Goal: Information Seeking & Learning: Learn about a topic

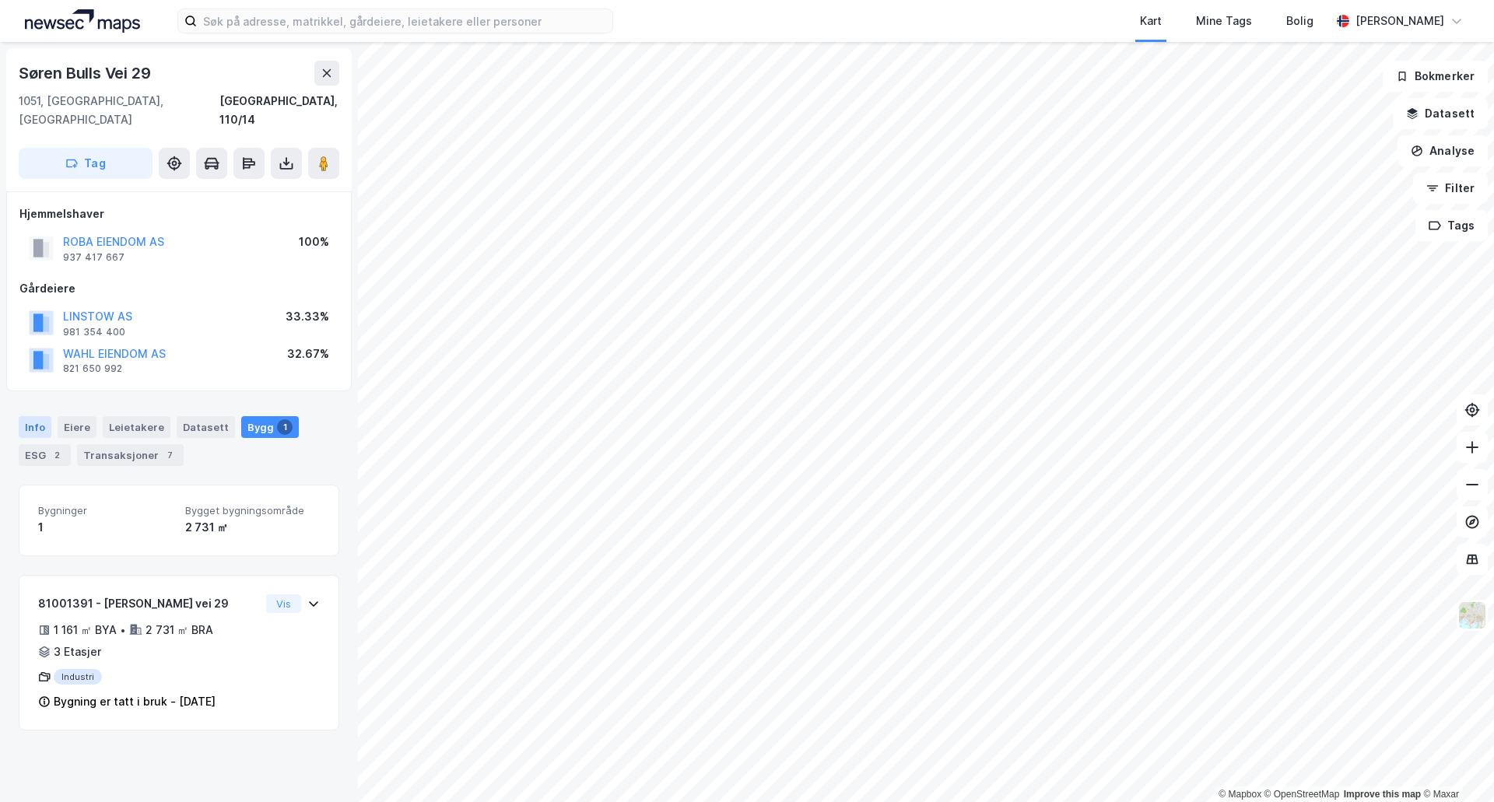
click at [24, 416] on div "Info" at bounding box center [35, 427] width 33 height 22
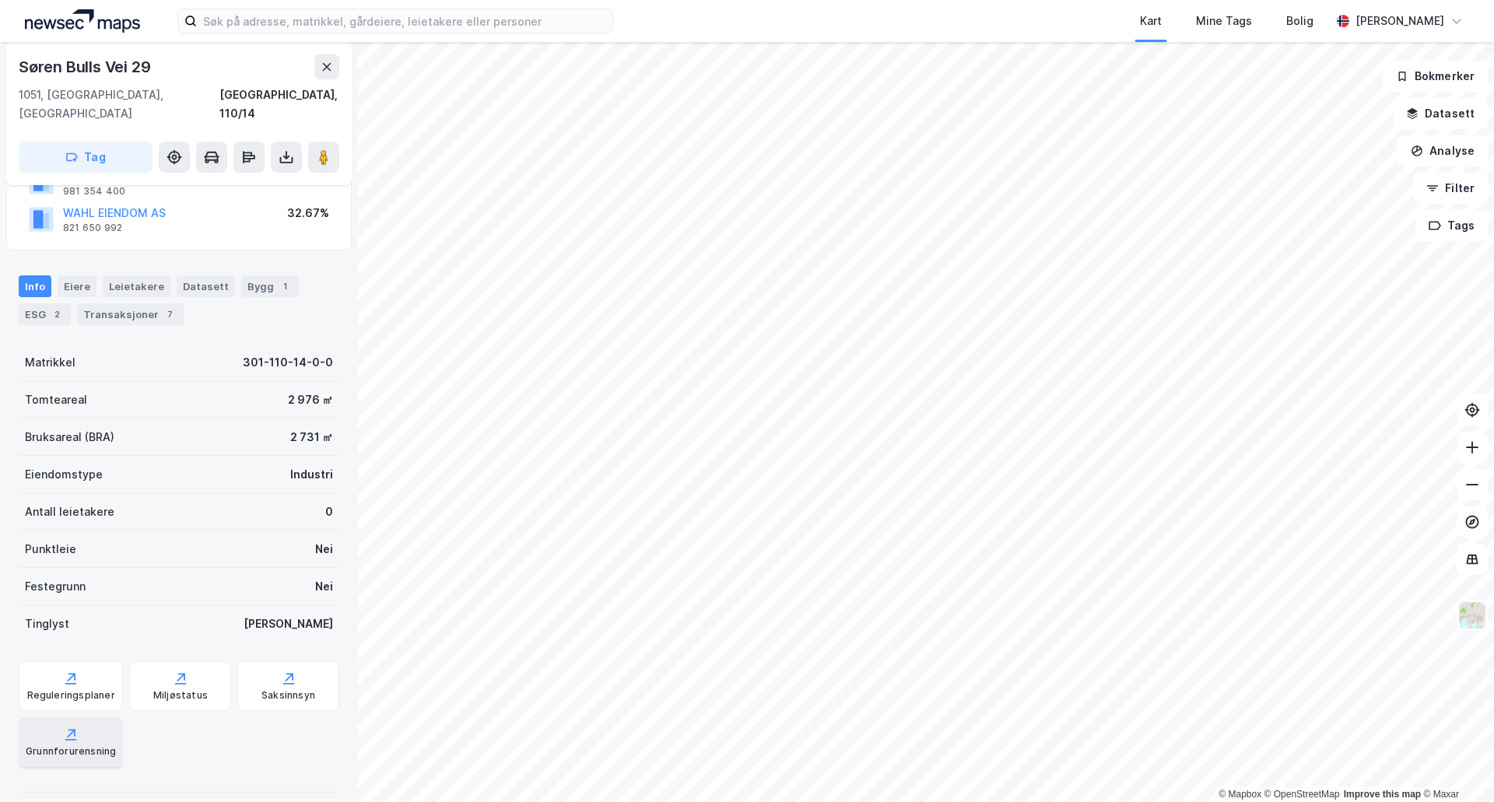
scroll to position [238, 0]
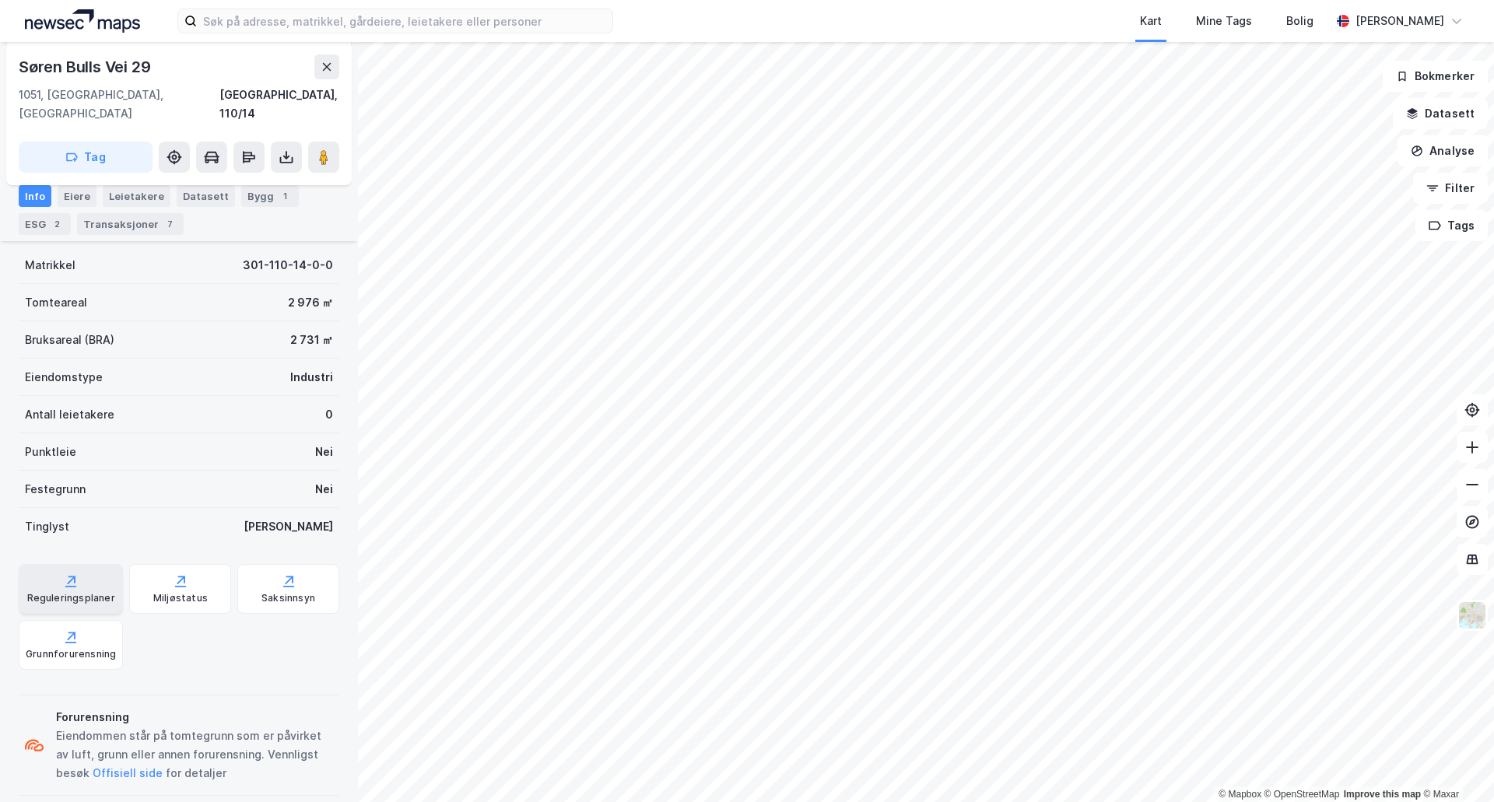
click at [54, 592] on div "Reguleringsplaner" at bounding box center [71, 598] width 88 height 12
